Goal: Navigation & Orientation: Find specific page/section

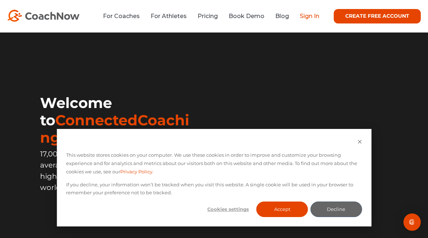
click at [310, 15] on link "Sign In" at bounding box center [310, 16] width 20 height 7
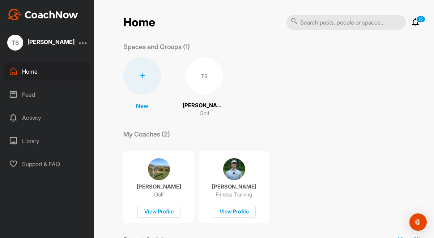
click at [27, 91] on div "Feed" at bounding box center [47, 95] width 87 height 18
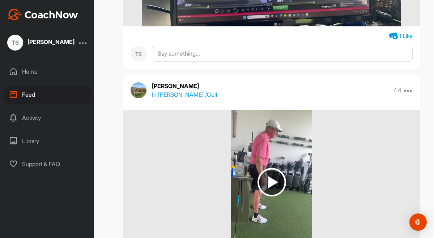
scroll to position [375, 0]
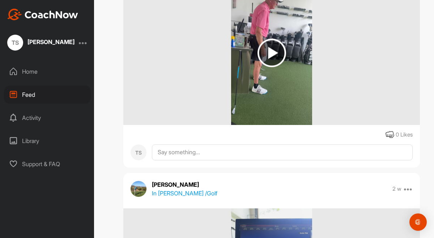
click at [265, 53] on img at bounding box center [271, 53] width 29 height 29
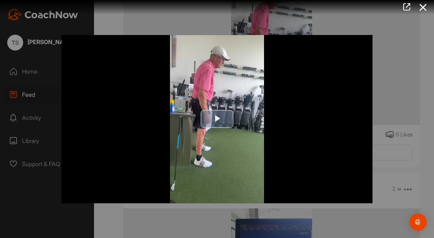
click at [217, 119] on span "Video Player" at bounding box center [217, 119] width 0 height 0
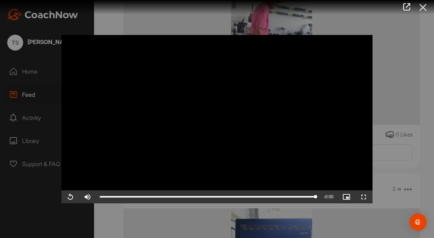
click at [424, 7] on icon at bounding box center [423, 7] width 17 height 13
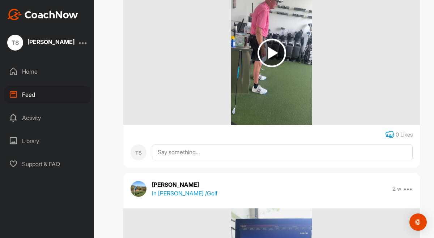
click at [387, 135] on icon at bounding box center [389, 134] width 9 height 9
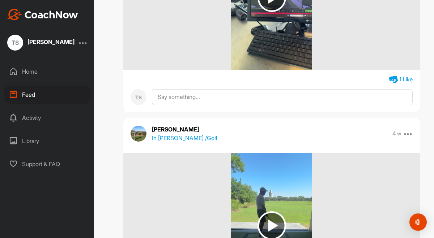
scroll to position [1270, 0]
